Goal: Transaction & Acquisition: Purchase product/service

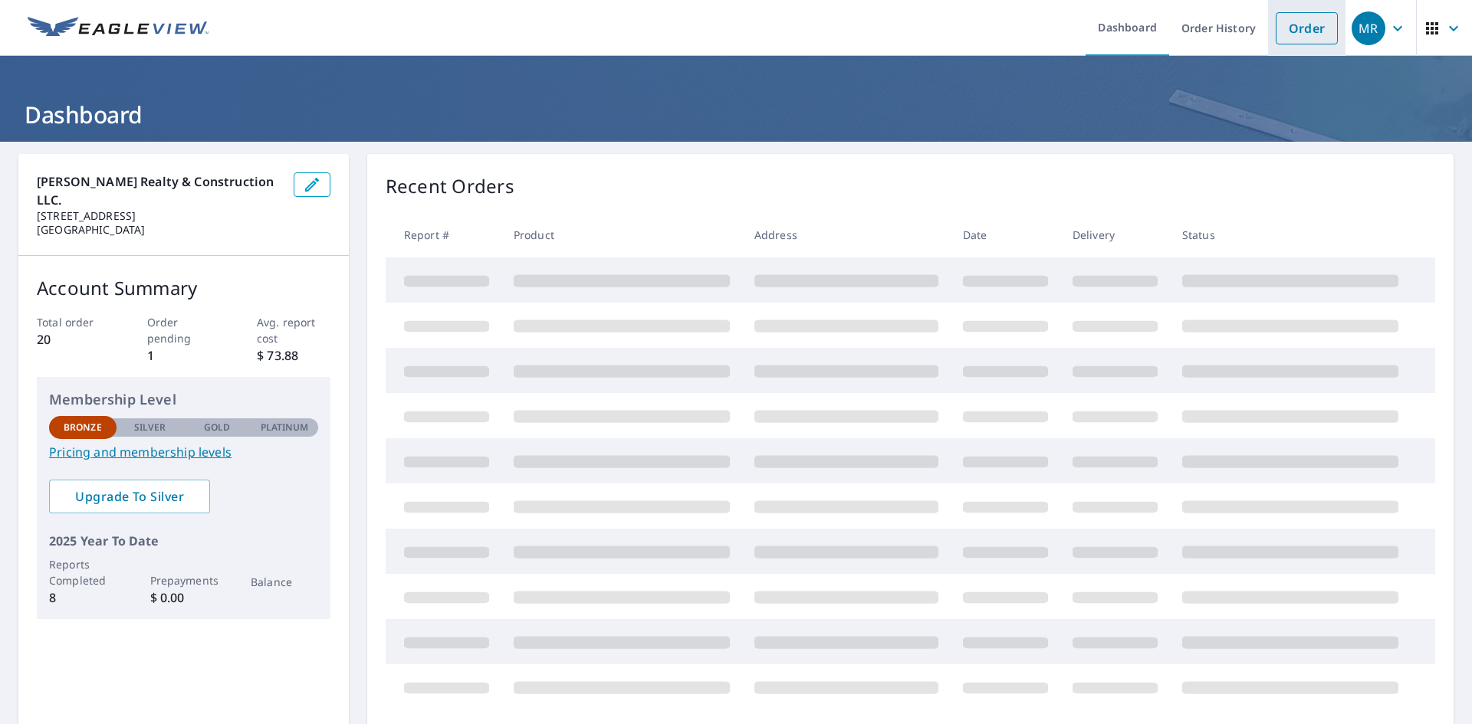
click at [1285, 37] on link "Order" at bounding box center [1307, 28] width 62 height 32
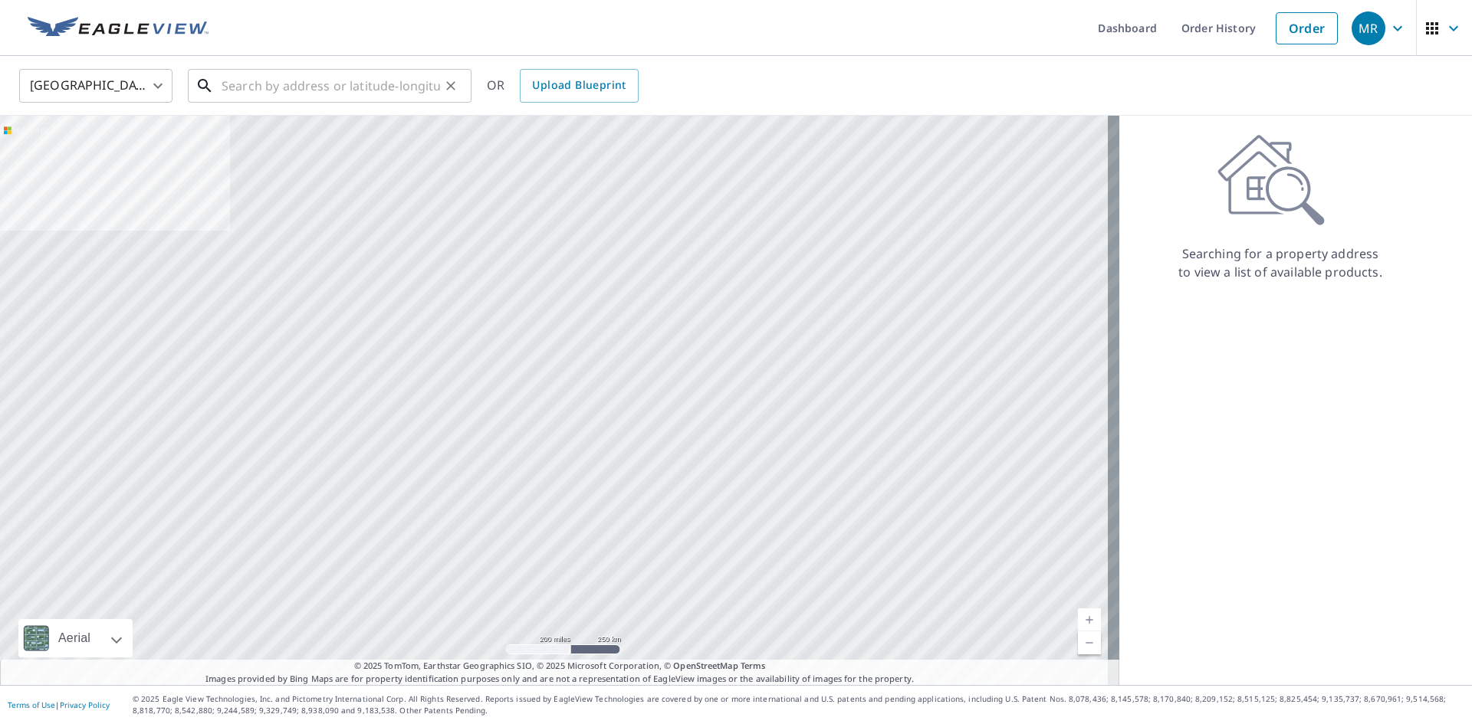
click at [310, 93] on input "text" at bounding box center [331, 85] width 218 height 43
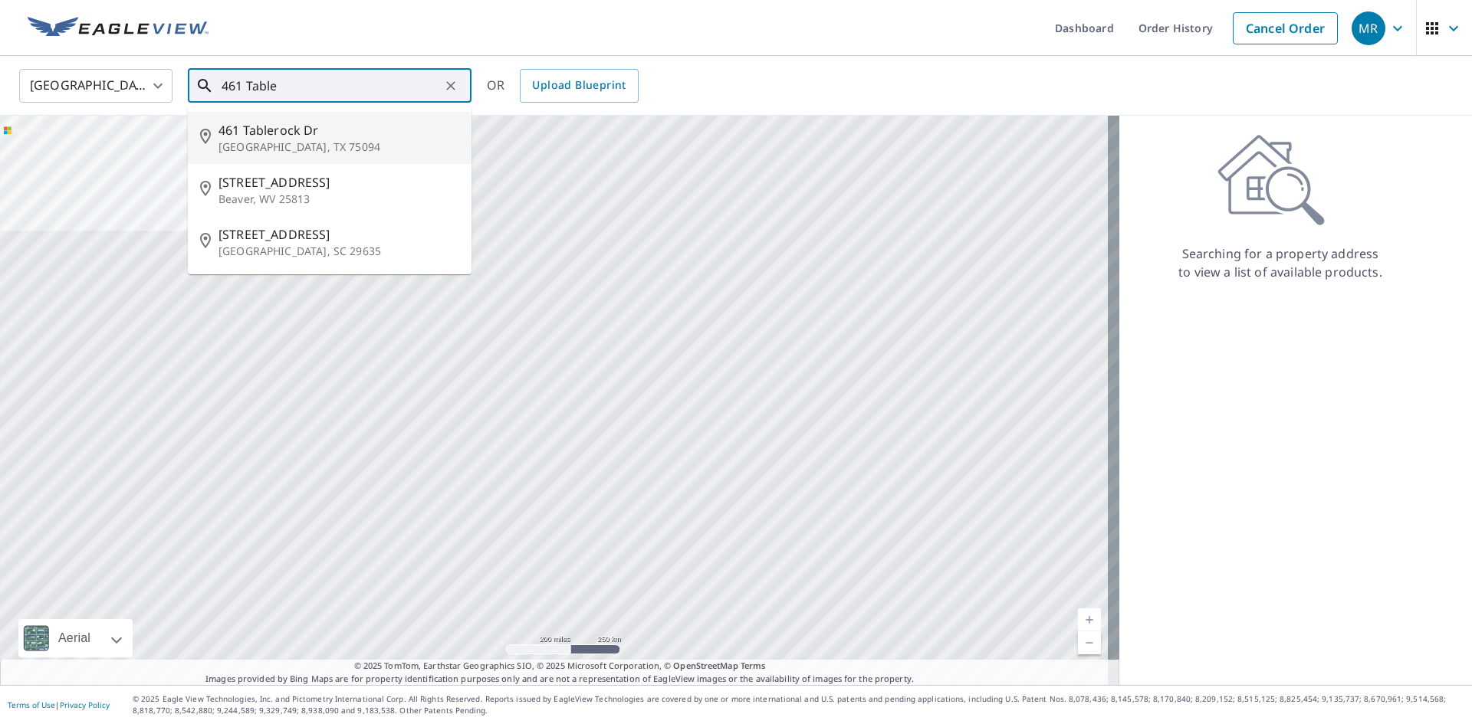
click at [314, 127] on span "461 Tablerock Dr" at bounding box center [338, 130] width 241 height 18
type input "[STREET_ADDRESS][PERSON_NAME]"
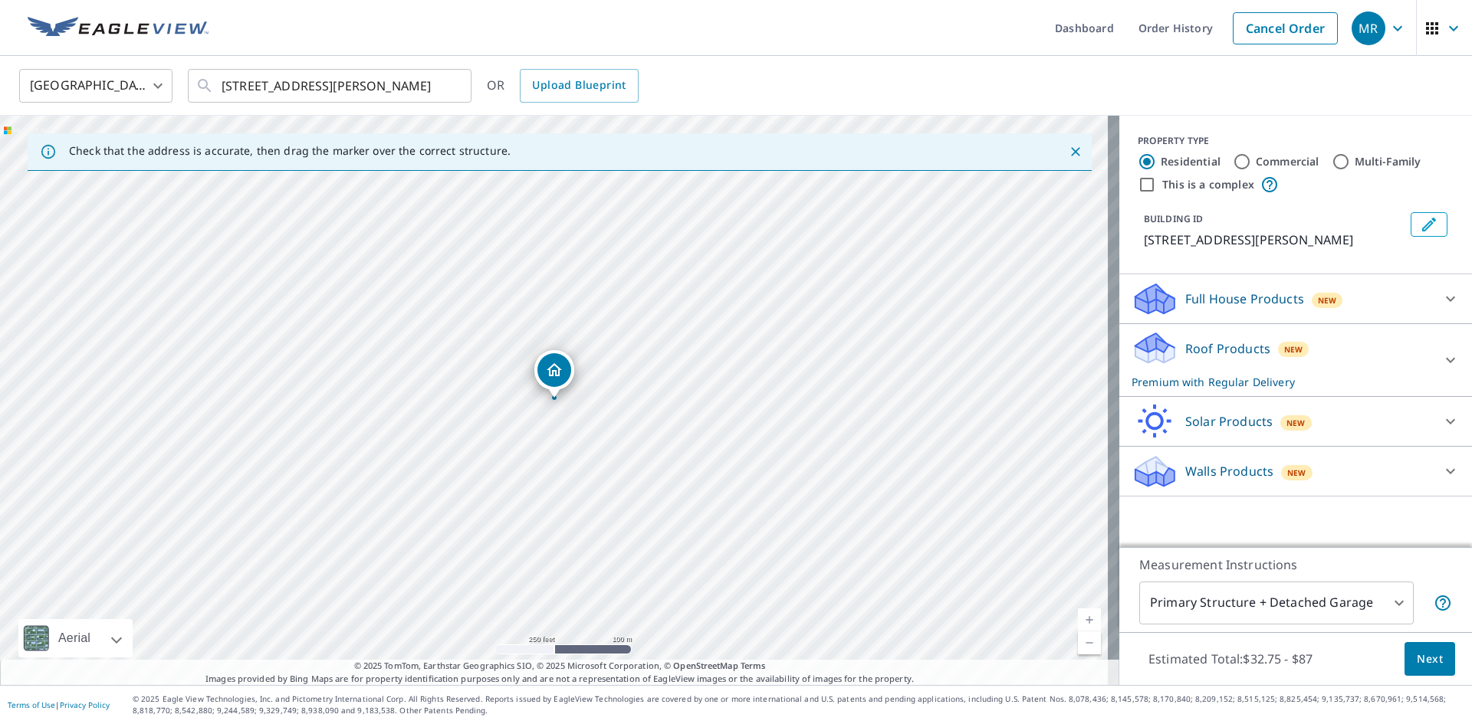
click at [1320, 366] on div "Roof Products New Premium with Regular Delivery" at bounding box center [1281, 360] width 300 height 60
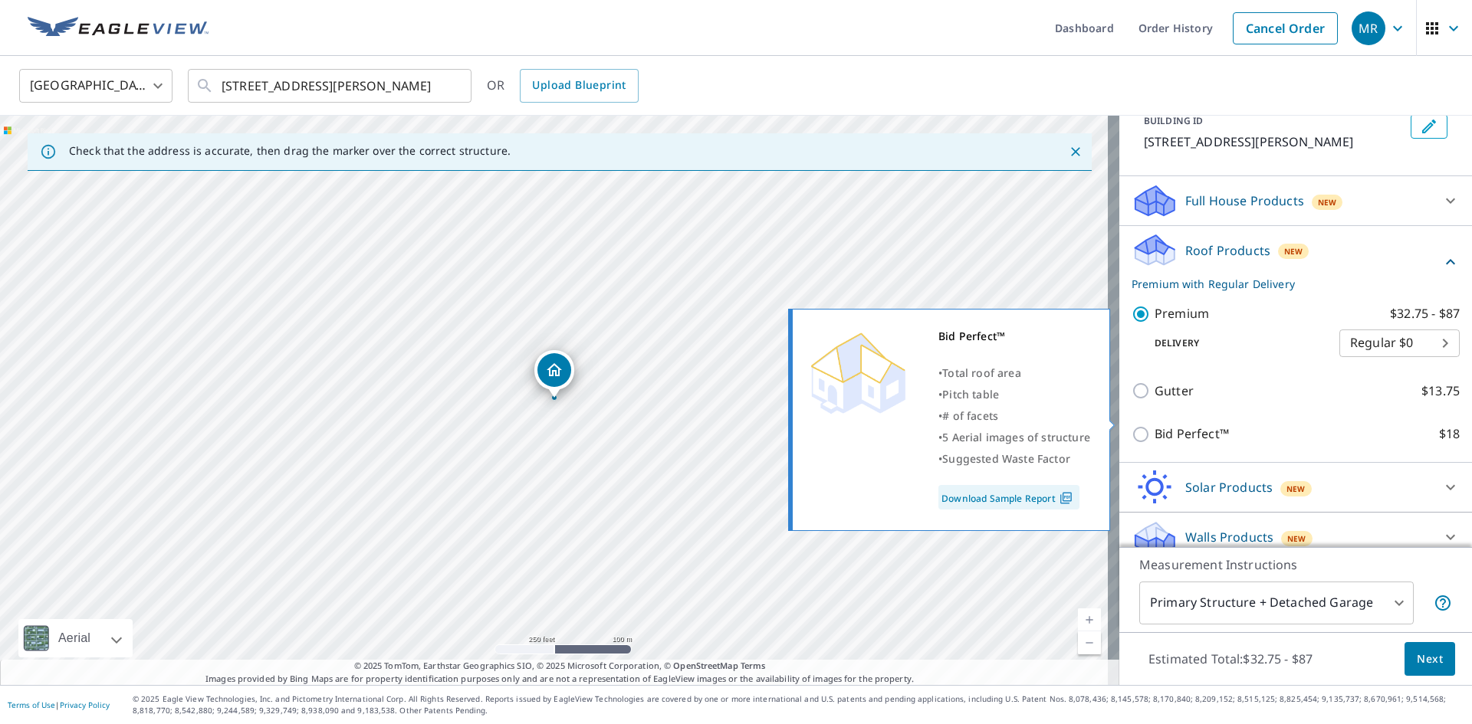
scroll to position [113, 0]
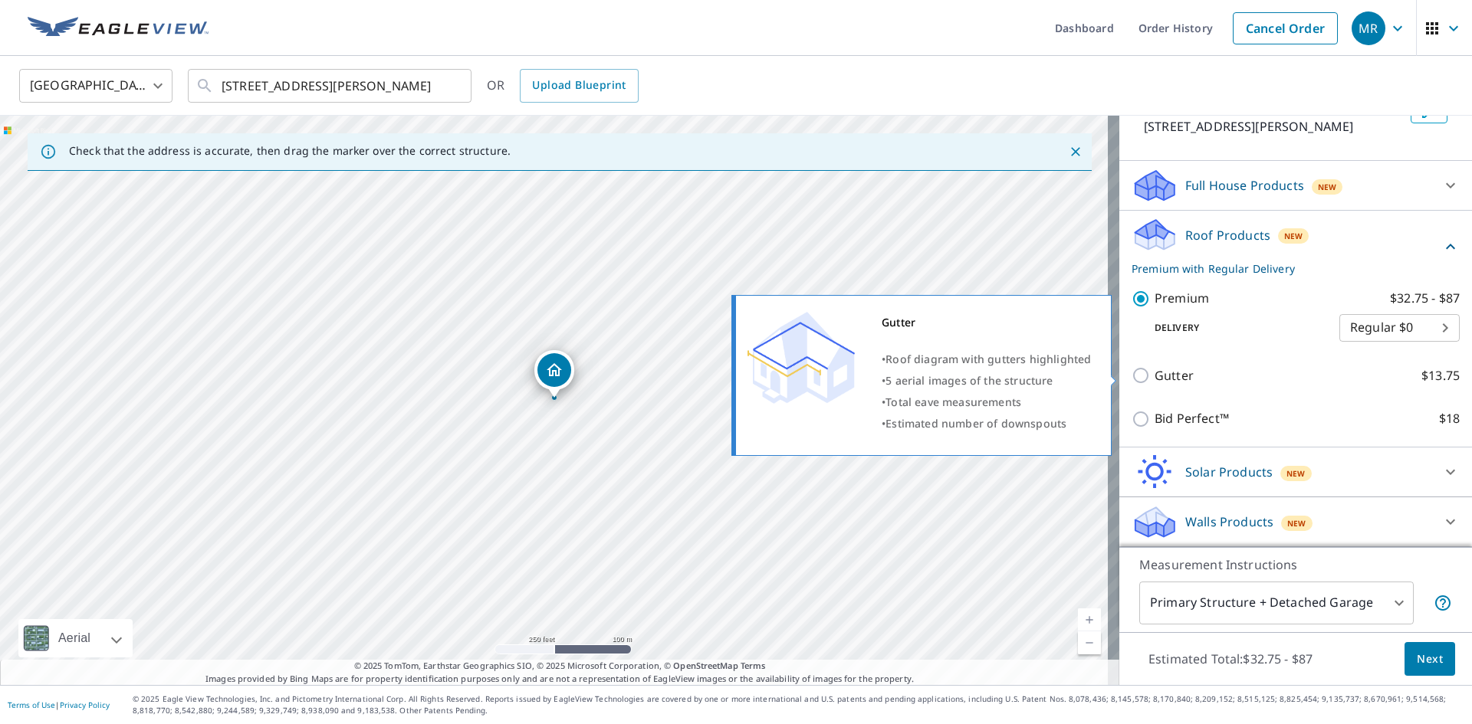
click at [1134, 374] on input "Gutter $13.75" at bounding box center [1142, 375] width 23 height 18
checkbox input "true"
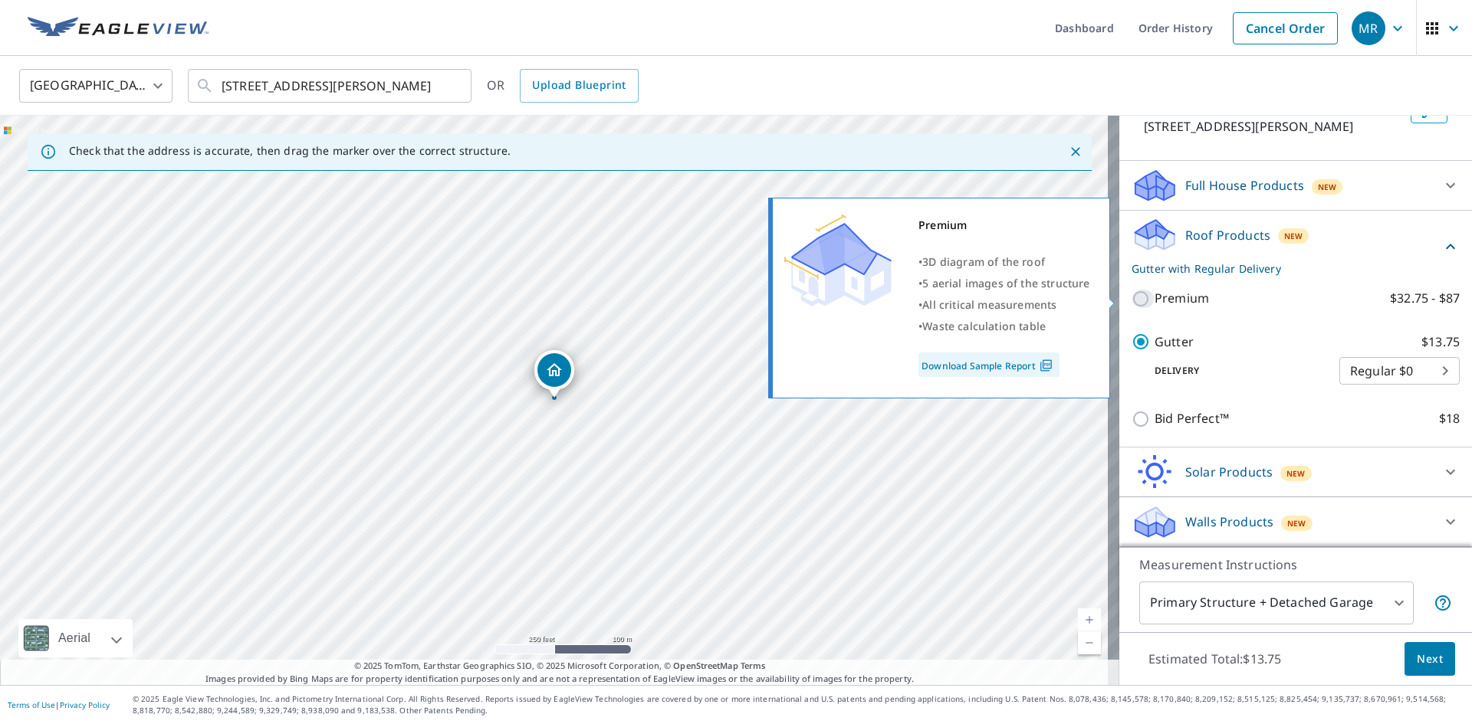
click at [1131, 296] on input "Premium $32.75 - $87" at bounding box center [1142, 299] width 23 height 18
checkbox input "true"
checkbox input "false"
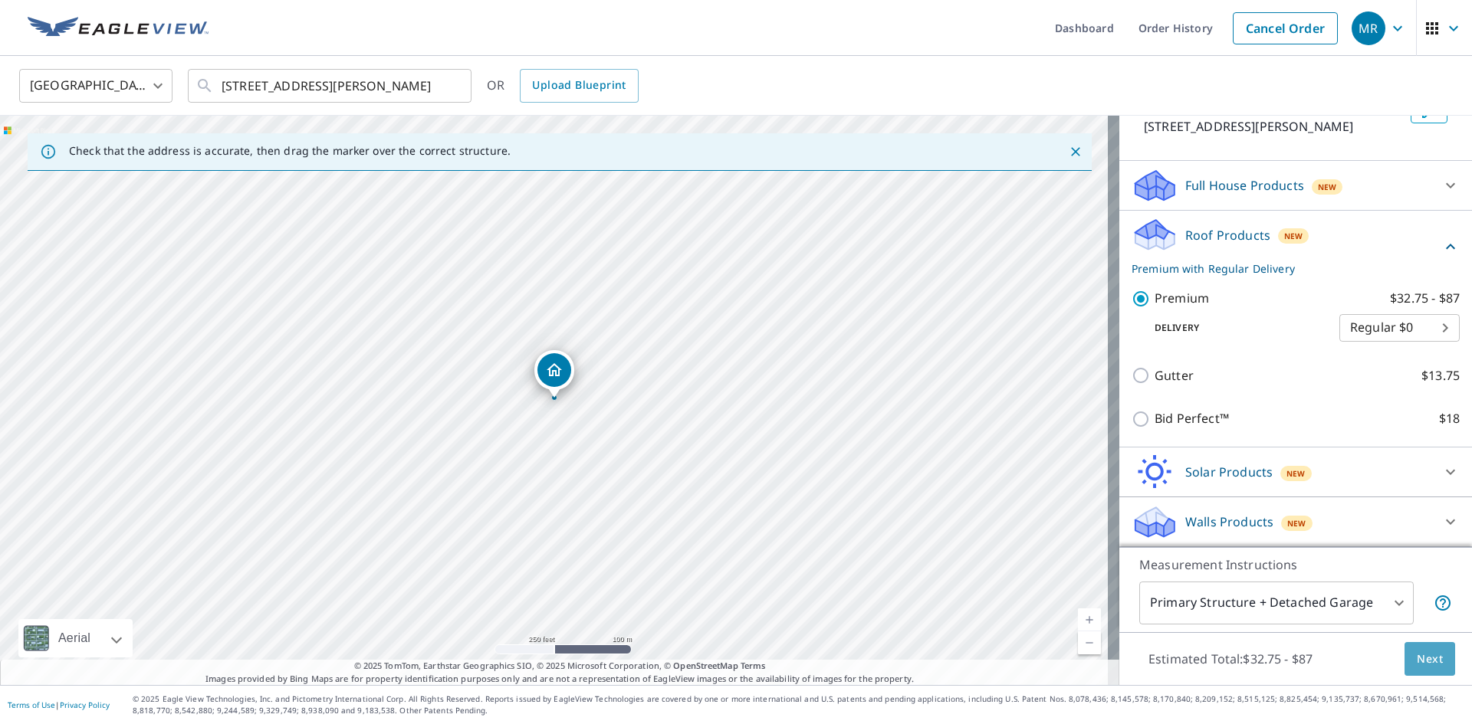
click at [1417, 659] on span "Next" at bounding box center [1430, 659] width 26 height 19
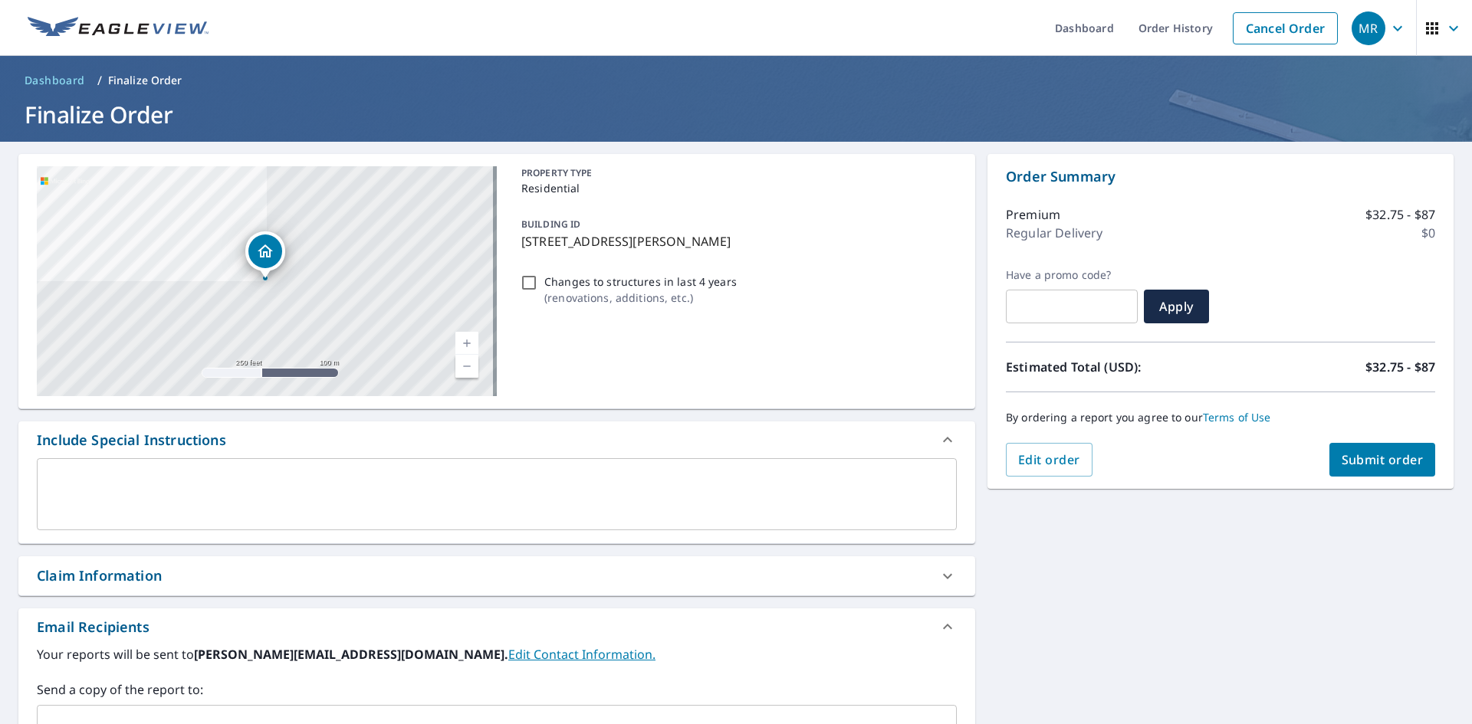
click at [1365, 458] on span "Submit order" at bounding box center [1382, 459] width 82 height 17
